Goal: Transaction & Acquisition: Purchase product/service

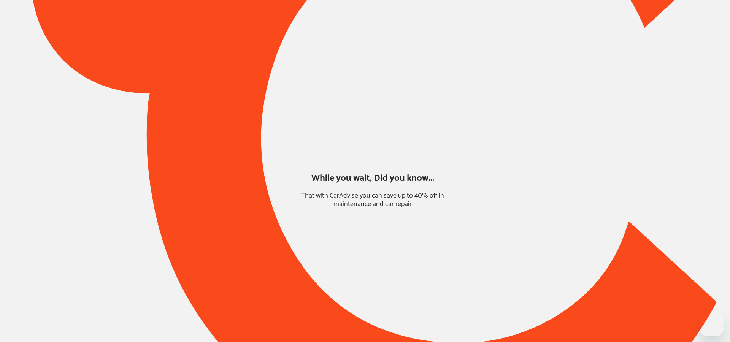
type input "*****"
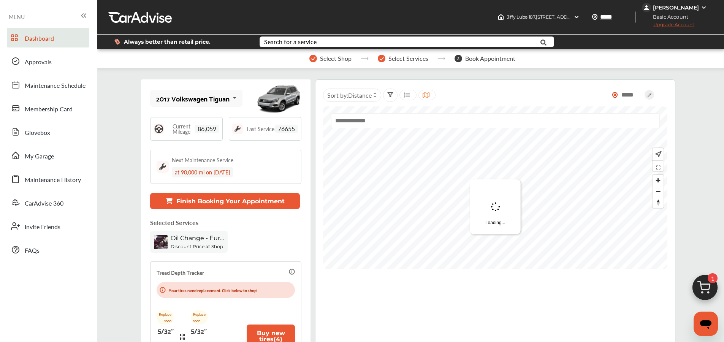
click at [703, 282] on img at bounding box center [705, 289] width 36 height 36
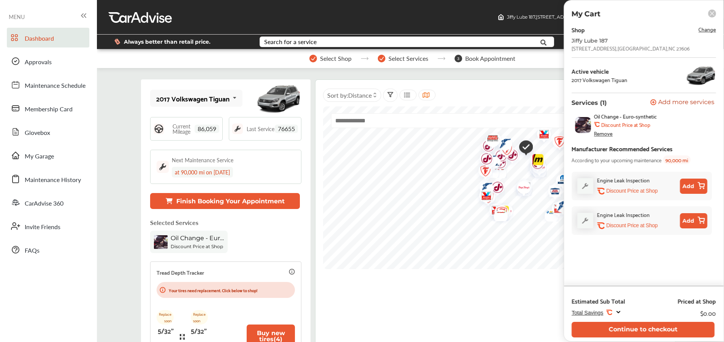
click at [706, 31] on span "Change" at bounding box center [707, 29] width 17 height 9
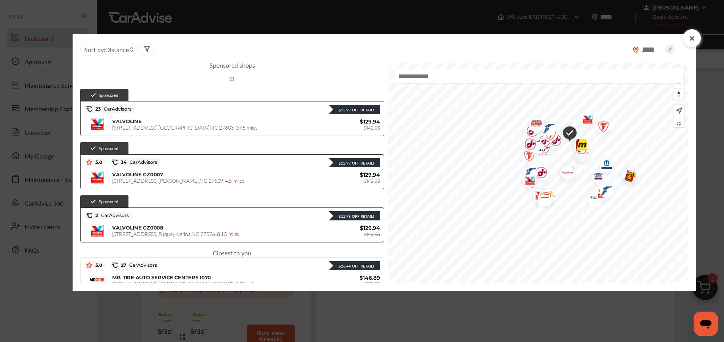
click at [687, 39] on div at bounding box center [692, 38] width 18 height 18
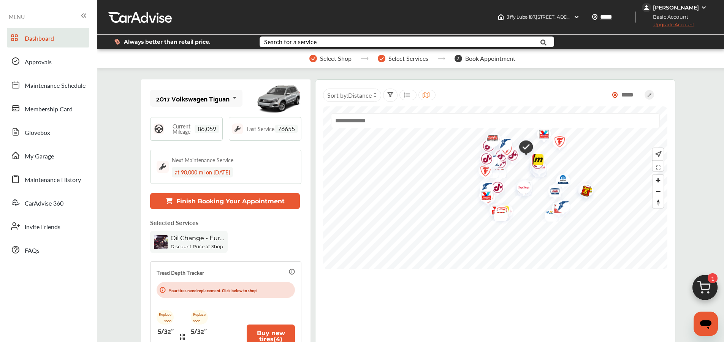
drag, startPoint x: 714, startPoint y: 286, endPoint x: 709, endPoint y: 278, distance: 9.0
click at [713, 286] on img at bounding box center [705, 289] width 36 height 36
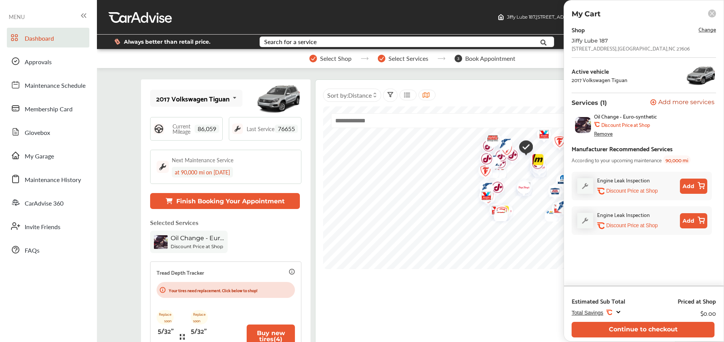
click at [609, 135] on div "Remove" at bounding box center [603, 133] width 19 height 6
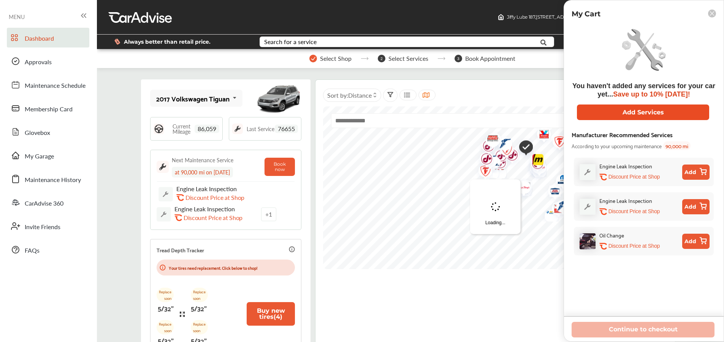
click at [637, 113] on button "Add Services" at bounding box center [643, 113] width 132 height 16
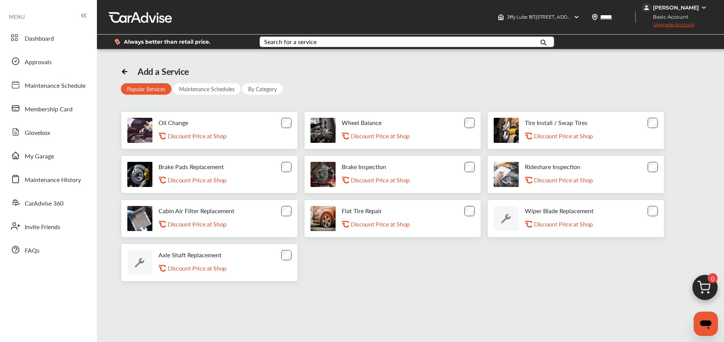
click at [310, 40] on div "Search for a service" at bounding box center [290, 42] width 52 height 6
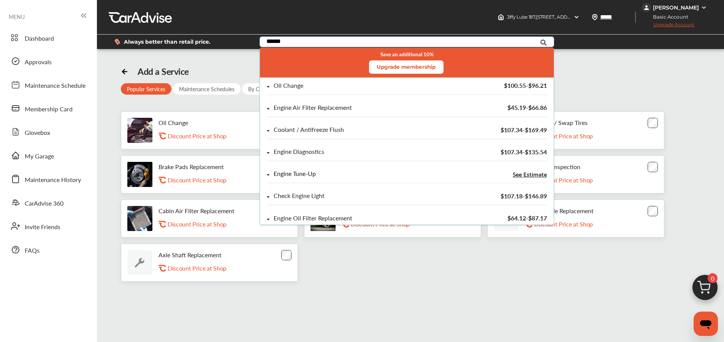
type input "******"
click at [298, 171] on div "Engine Tune-Up" at bounding box center [295, 174] width 42 height 6
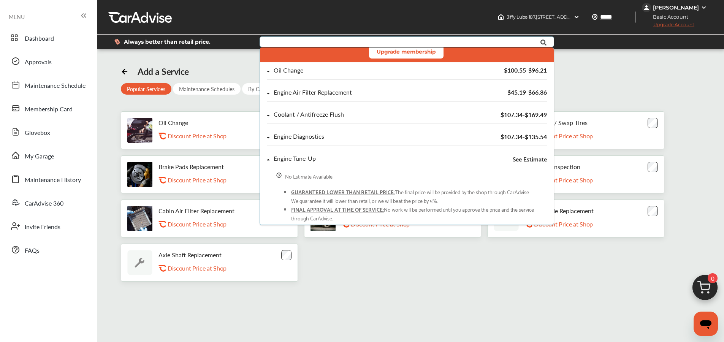
scroll to position [124, 0]
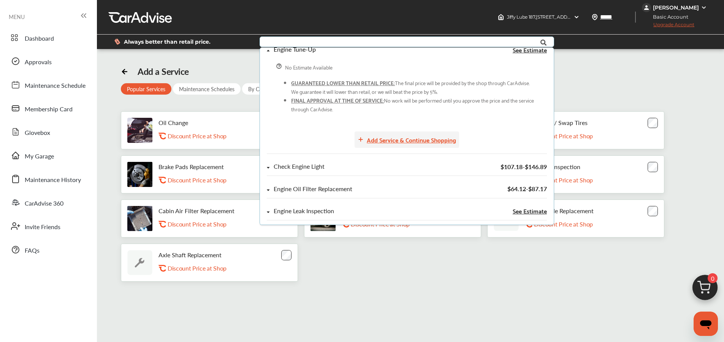
click at [391, 141] on div "Add Service & Continue Shopping" at bounding box center [411, 140] width 89 height 10
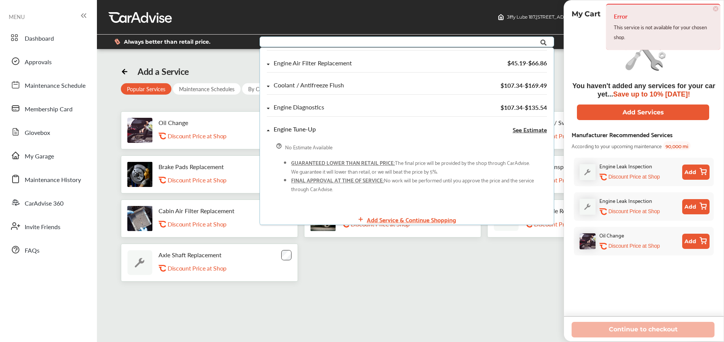
scroll to position [0, 0]
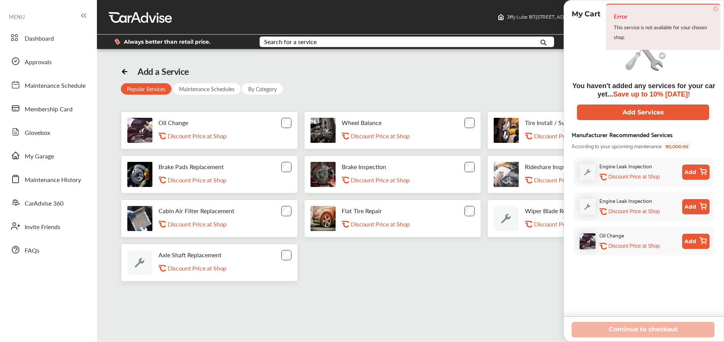
click at [717, 6] on span "×" at bounding box center [715, 8] width 5 height 5
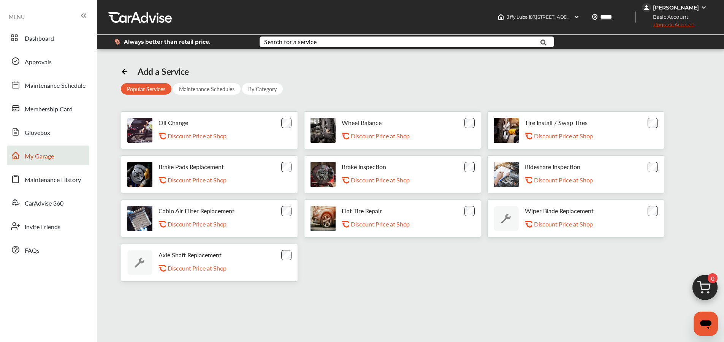
click at [62, 149] on link "My Garage" at bounding box center [48, 156] width 83 height 20
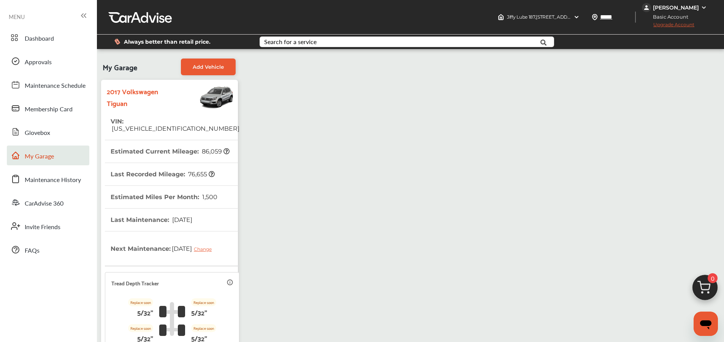
click at [172, 112] on th "VIN : WVGAV7AX9HK048716" at bounding box center [175, 125] width 129 height 30
click at [703, 297] on img at bounding box center [705, 289] width 36 height 36
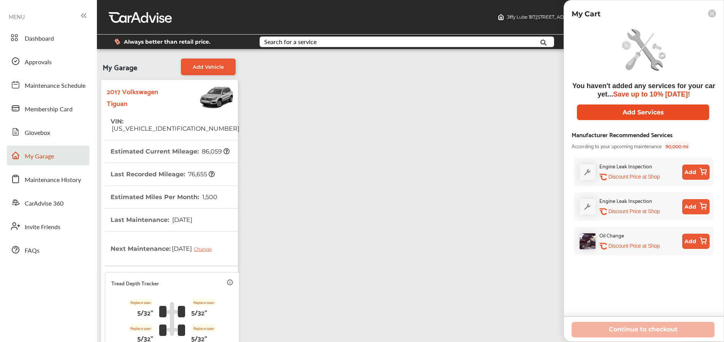
click at [639, 114] on button "Add Services" at bounding box center [643, 113] width 132 height 16
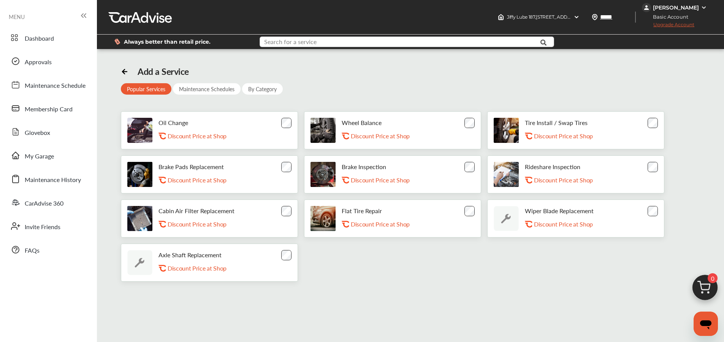
click at [311, 48] on input "text" at bounding box center [394, 43] width 269 height 12
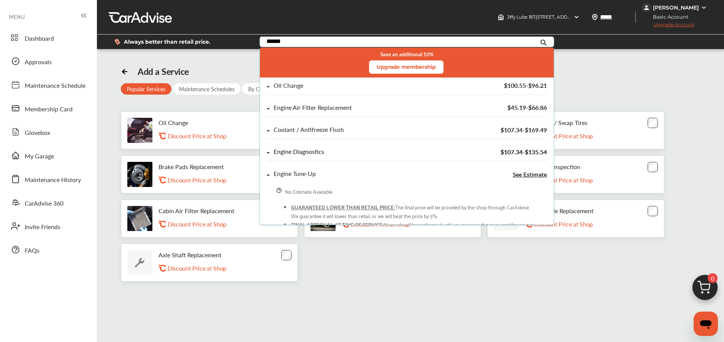
type input "******"
click at [295, 151] on div "Engine Diagnostics" at bounding box center [299, 152] width 51 height 6
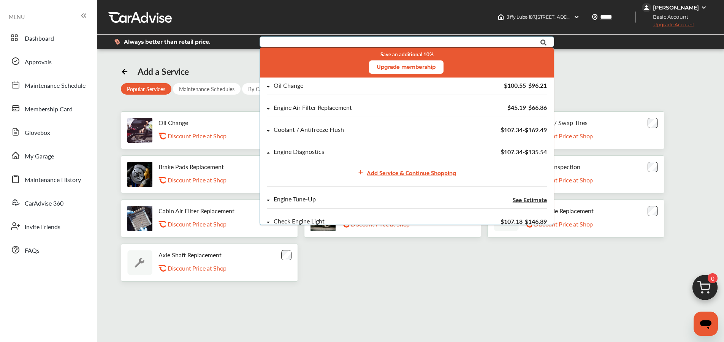
click at [285, 193] on div "Engine Tune-Up See Estimate" at bounding box center [407, 203] width 294 height 22
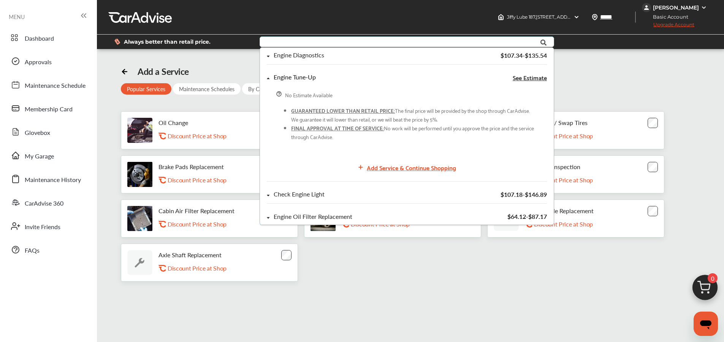
scroll to position [105, 0]
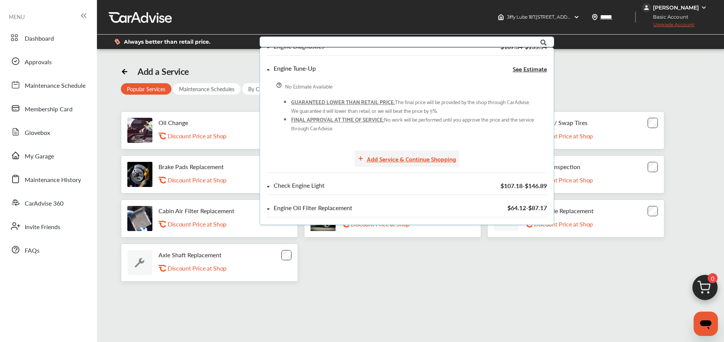
click at [405, 158] on div "Add Service & Continue Shopping" at bounding box center [411, 159] width 89 height 10
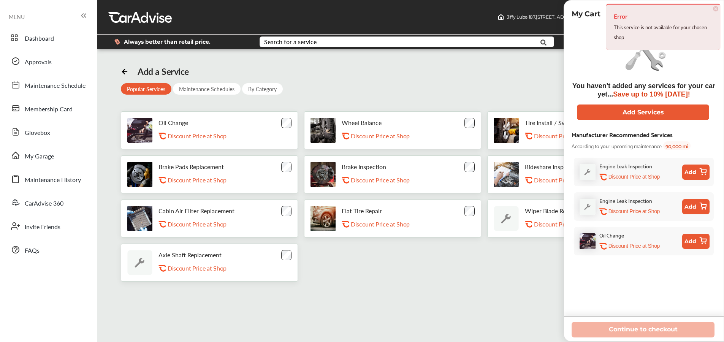
click at [714, 9] on span "×" at bounding box center [715, 8] width 5 height 5
